Goal: Navigation & Orientation: Find specific page/section

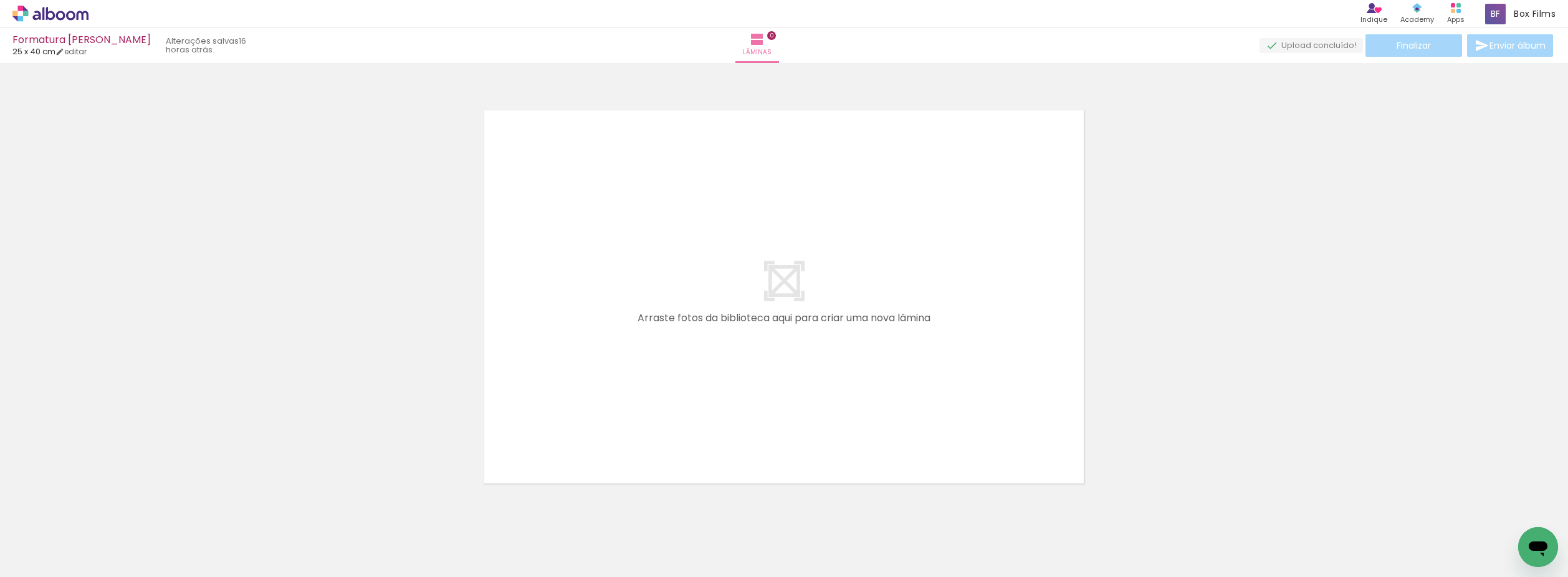
click at [66, 19] on icon at bounding box center [50, 13] width 76 height 16
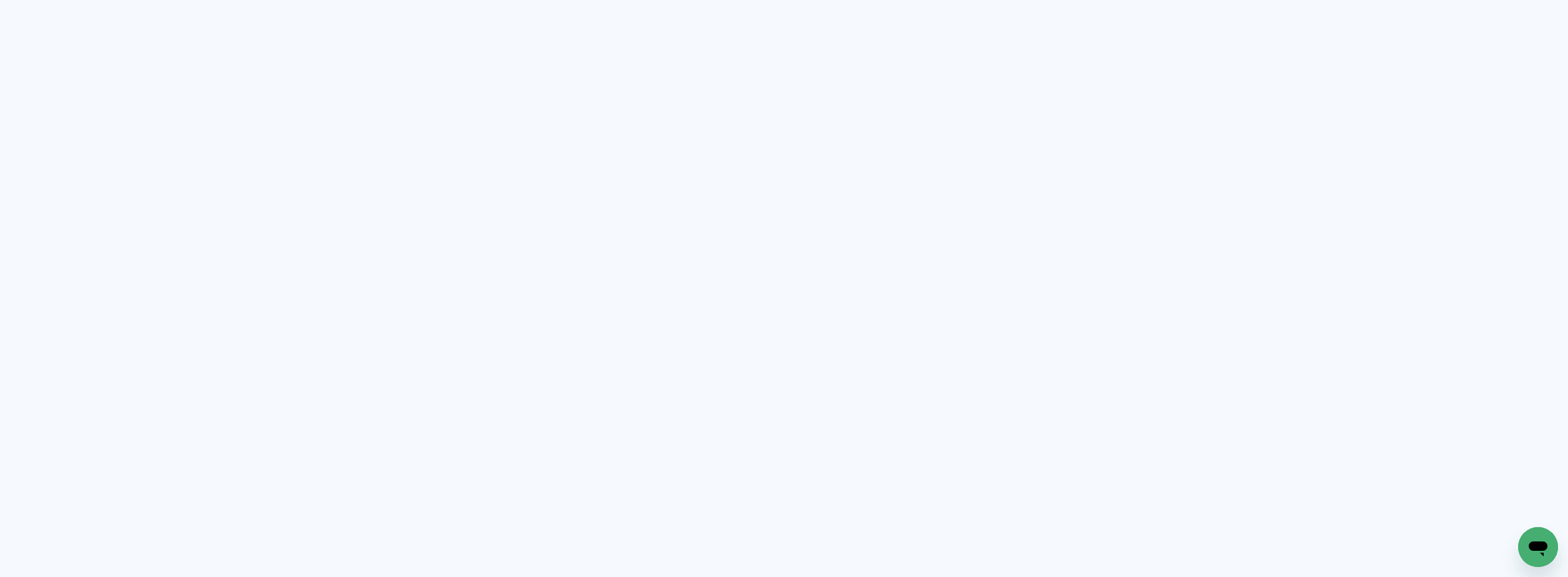
click at [1530, 303] on neon-animated-pages "Prosite Website + Landing pages Proof Sistema de seleção e venda de fotos Desig…" at bounding box center [784, 288] width 1568 height 577
